Goal: Task Accomplishment & Management: Use online tool/utility

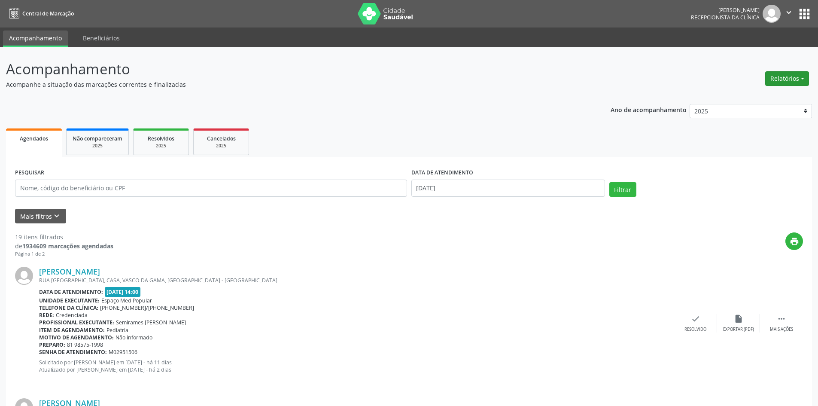
click at [788, 80] on button "Relatórios" at bounding box center [787, 78] width 44 height 15
click at [753, 97] on link "Agendamentos" at bounding box center [763, 97] width 92 height 12
select select "9"
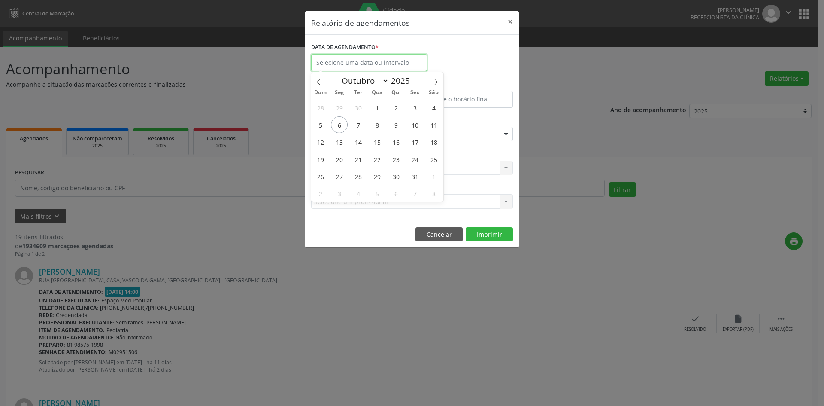
click at [388, 59] on input "text" at bounding box center [369, 62] width 116 height 17
click at [343, 128] on span "6" at bounding box center [339, 124] width 17 height 17
type input "[DATE]"
click at [343, 128] on span "6" at bounding box center [339, 124] width 17 height 17
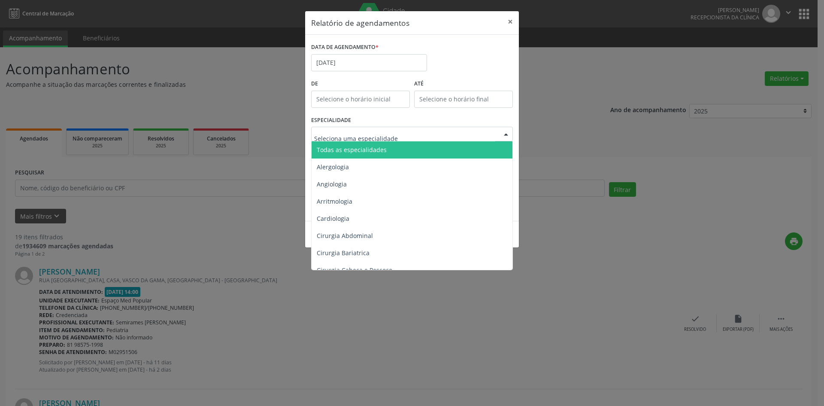
click at [351, 143] on span "Todas as especialidades" at bounding box center [413, 149] width 202 height 17
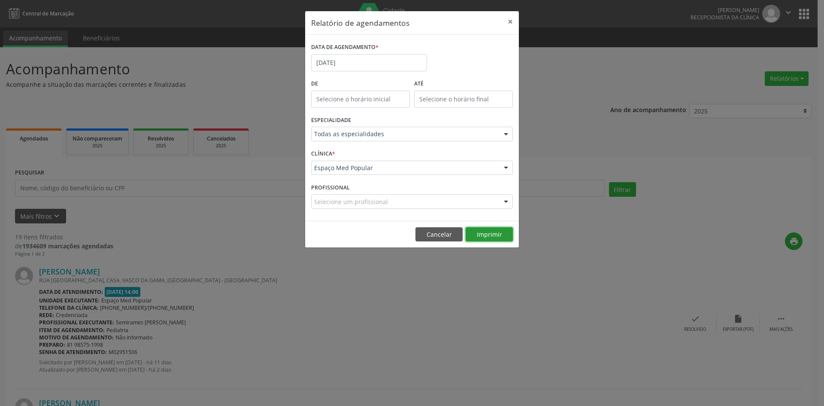
click at [493, 235] on button "Imprimir" at bounding box center [489, 234] width 47 height 15
click at [212, 149] on div "Relatório de agendamentos × DATA DE AGENDAMENTO * [DATE] De ATÉ ESPECIALIDADE T…" at bounding box center [412, 203] width 824 height 406
drag, startPoint x: 282, startPoint y: 322, endPoint x: 295, endPoint y: 307, distance: 19.7
click at [283, 321] on div "Relatório de agendamentos × DATA DE AGENDAMENTO * [DATE] De ATÉ ESPECIALIDADE T…" at bounding box center [412, 203] width 824 height 406
click at [512, 20] on button "×" at bounding box center [510, 21] width 17 height 21
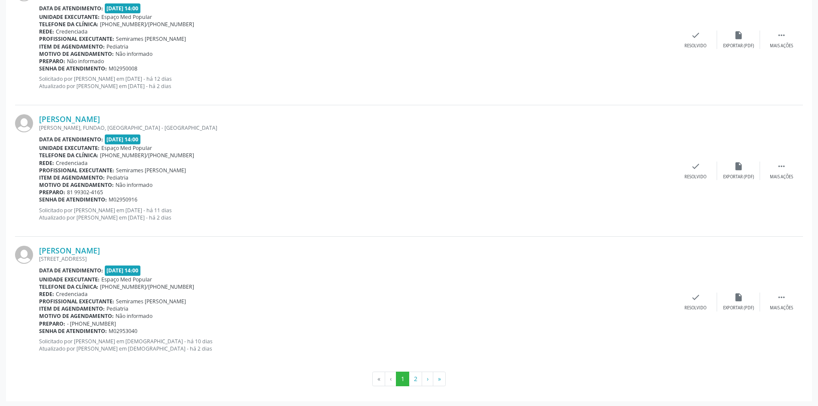
scroll to position [1858, 0]
click at [415, 375] on button "2" at bounding box center [415, 377] width 13 height 15
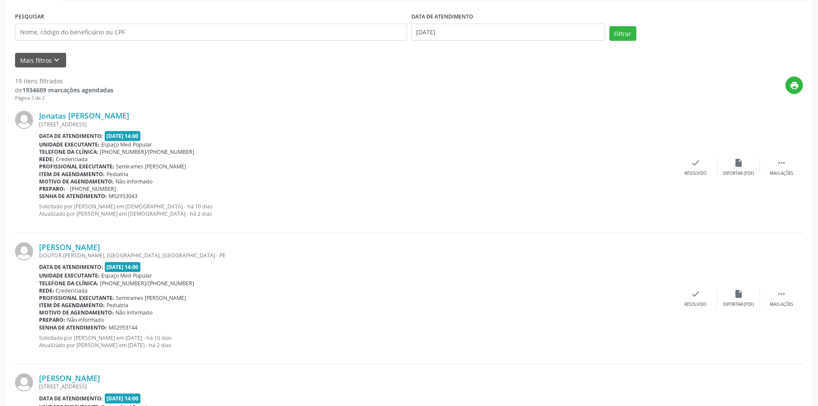
scroll to position [415, 0]
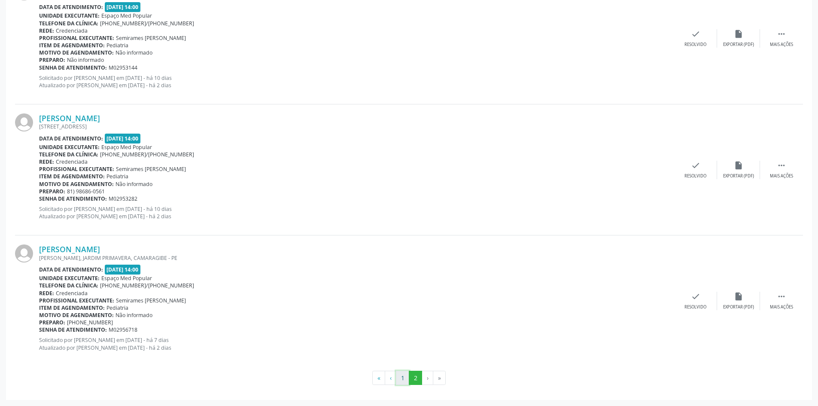
click at [403, 376] on button "1" at bounding box center [402, 377] width 13 height 15
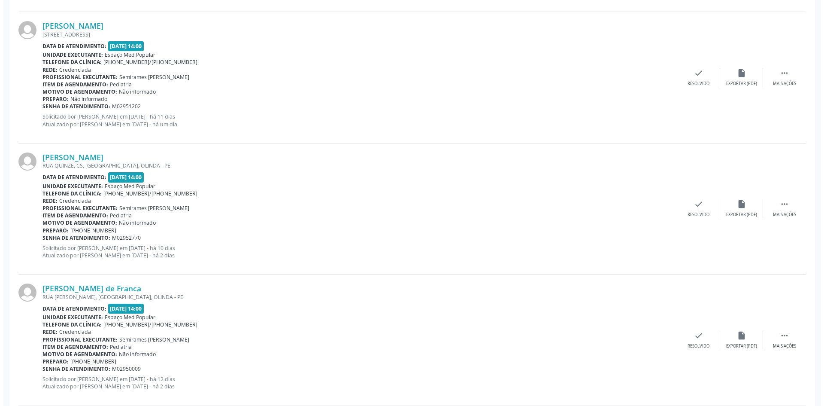
scroll to position [644, 0]
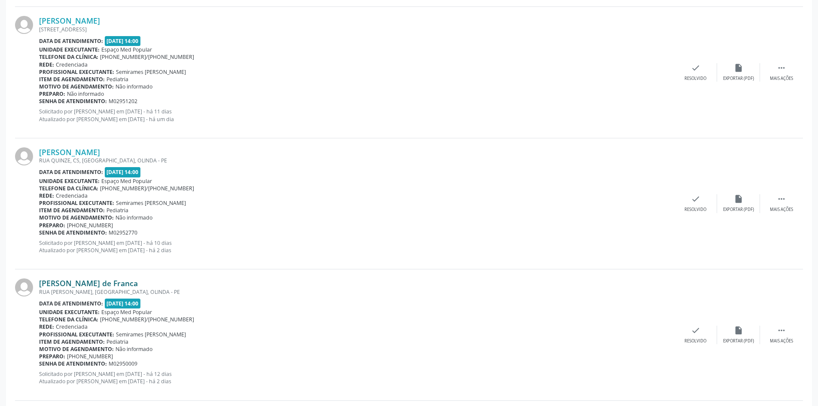
click at [107, 282] on link "[PERSON_NAME] de Franca" at bounding box center [88, 282] width 99 height 9
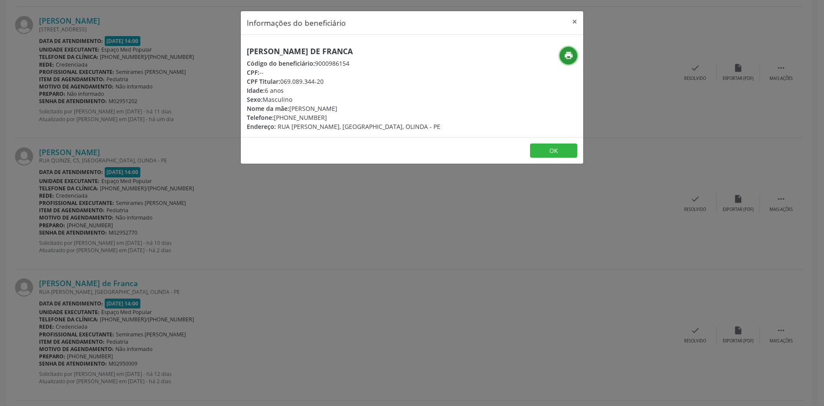
click at [565, 58] on icon "print" at bounding box center [568, 55] width 9 height 9
